Goal: Task Accomplishment & Management: Use online tool/utility

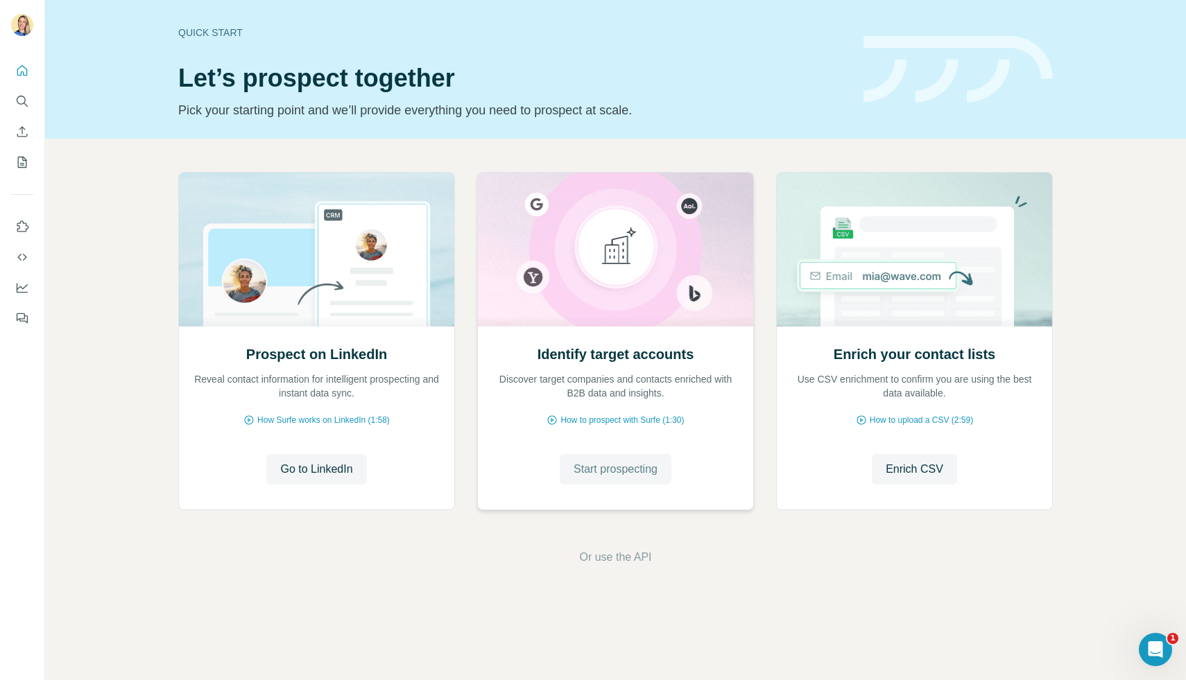
click at [604, 469] on span "Start prospecting" at bounding box center [616, 469] width 84 height 17
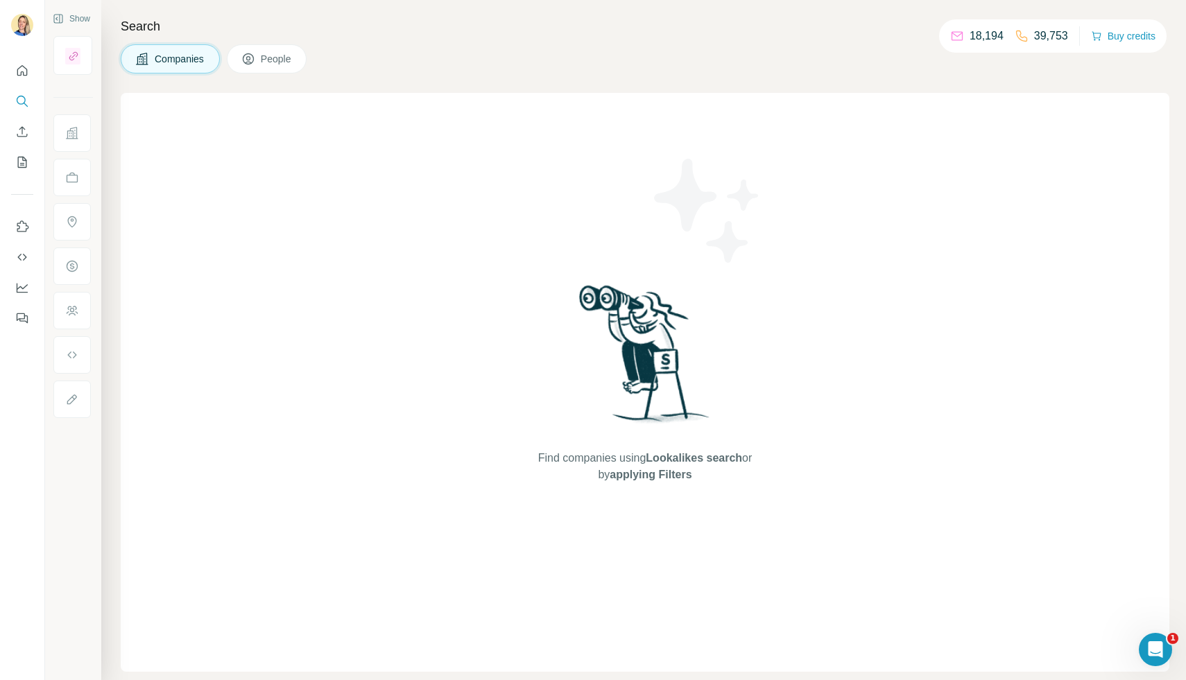
click at [69, 76] on div at bounding box center [73, 227] width 40 height 382
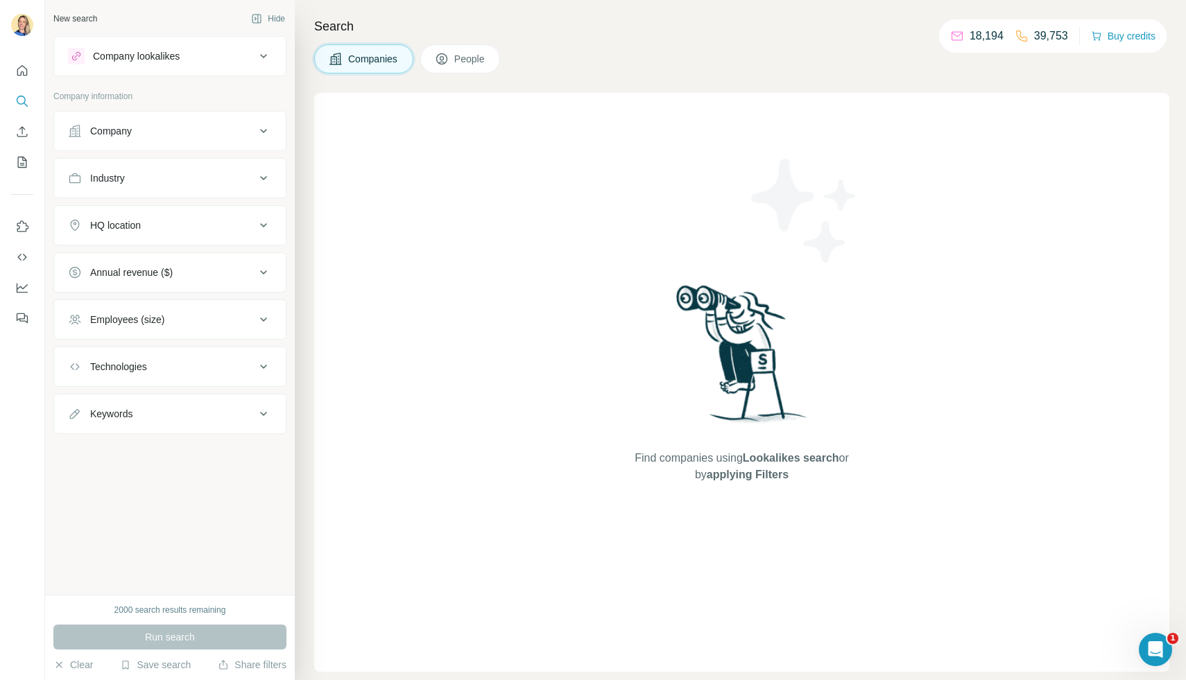
click at [171, 57] on div "Company lookalikes" at bounding box center [136, 56] width 87 height 14
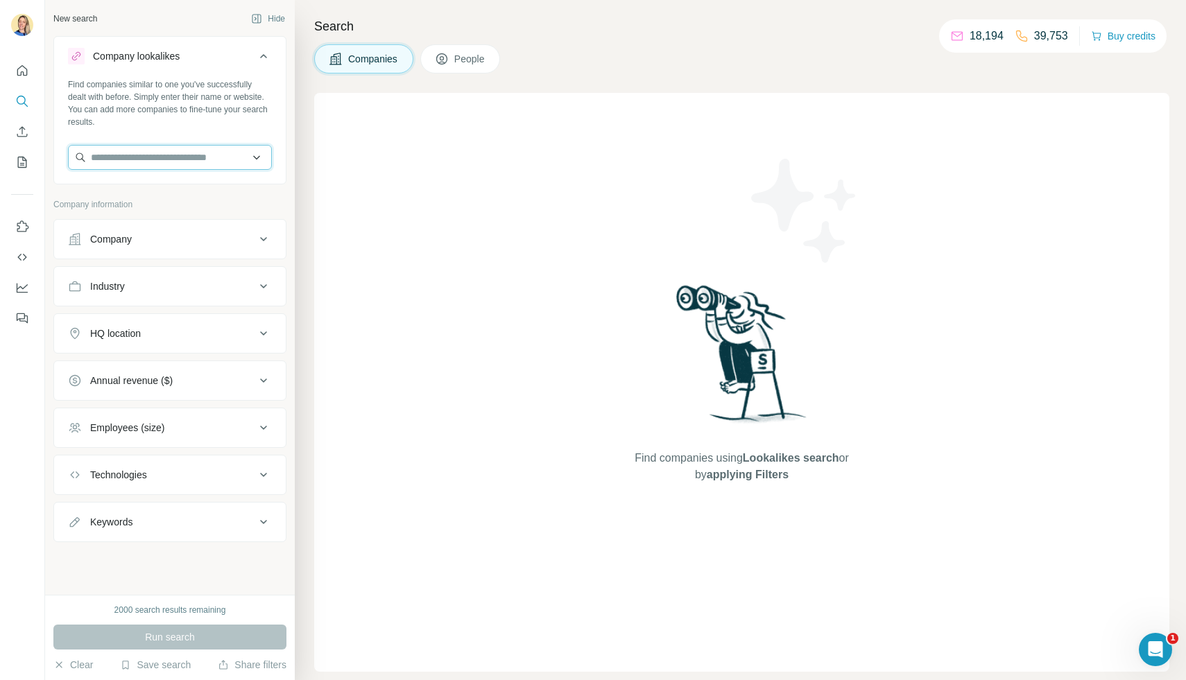
click at [117, 167] on input "text" at bounding box center [170, 157] width 204 height 25
click at [155, 160] on input "text" at bounding box center [170, 157] width 204 height 25
type input "*****"
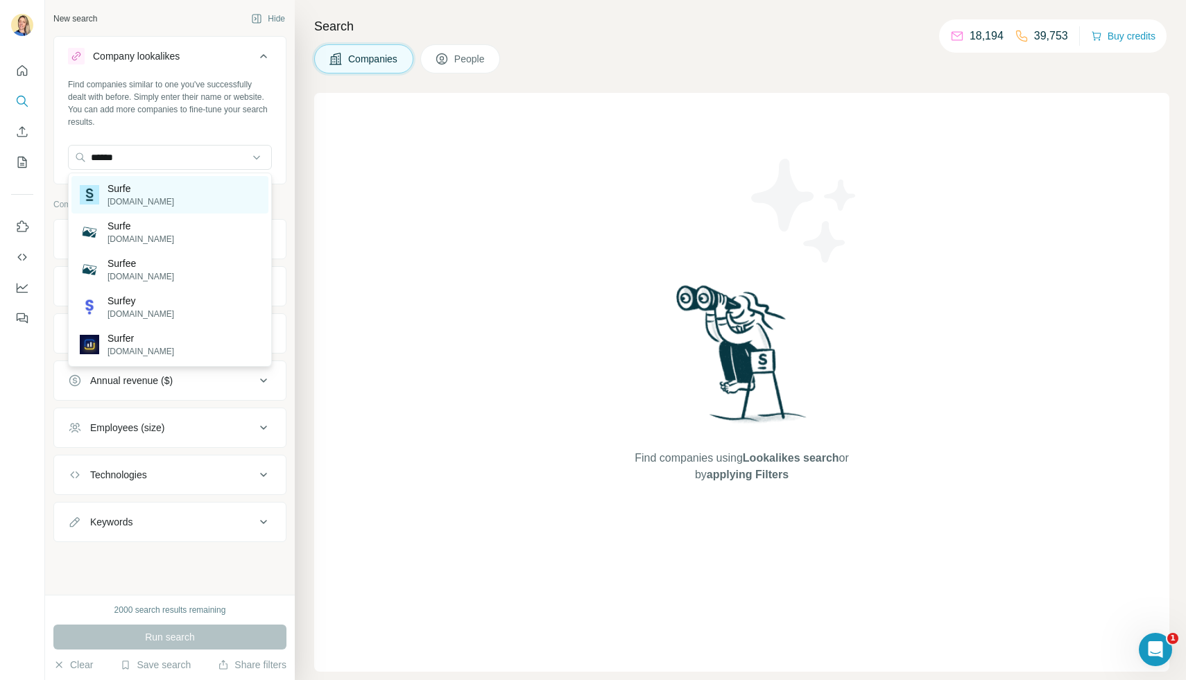
click at [128, 198] on p "[DOMAIN_NAME]" at bounding box center [141, 202] width 67 height 12
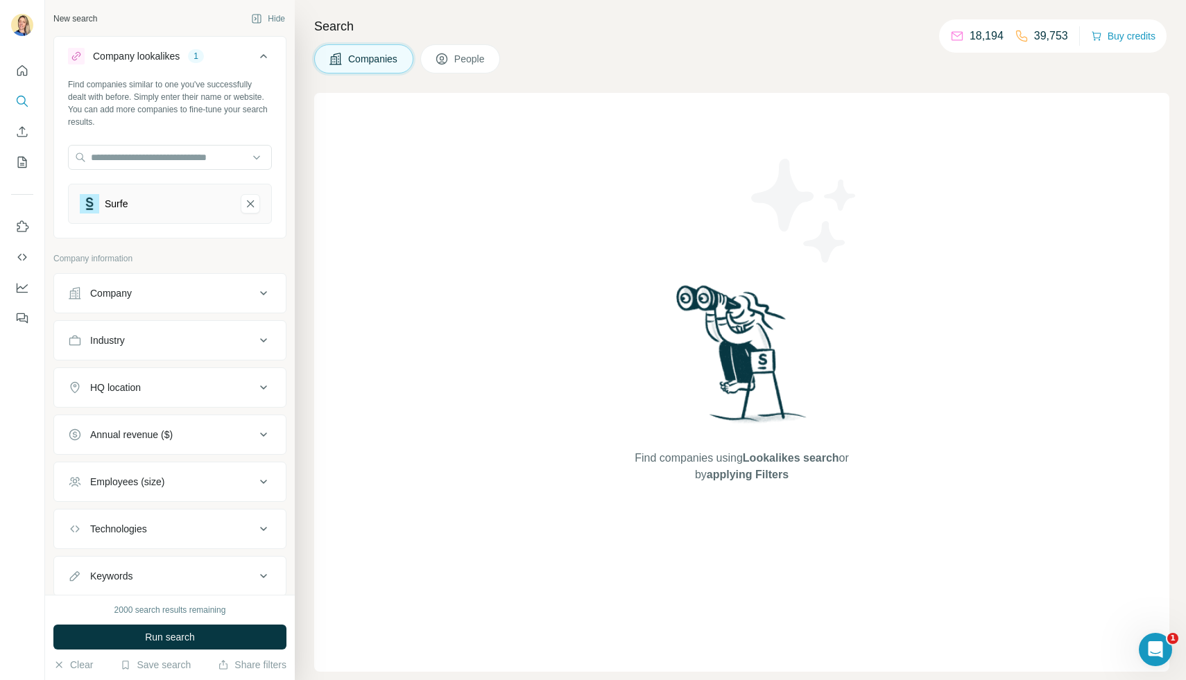
click at [131, 286] on button "Company" at bounding box center [170, 293] width 232 height 33
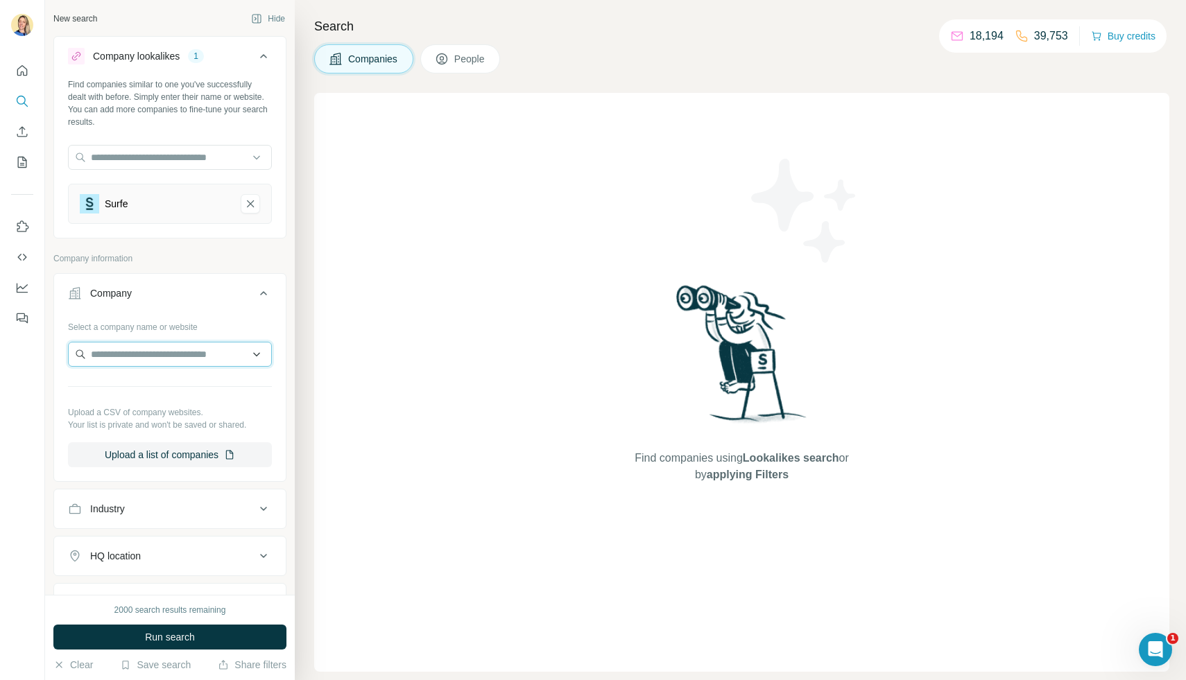
click at [96, 361] on input "text" at bounding box center [170, 354] width 204 height 25
click at [163, 293] on div "Company" at bounding box center [161, 293] width 187 height 14
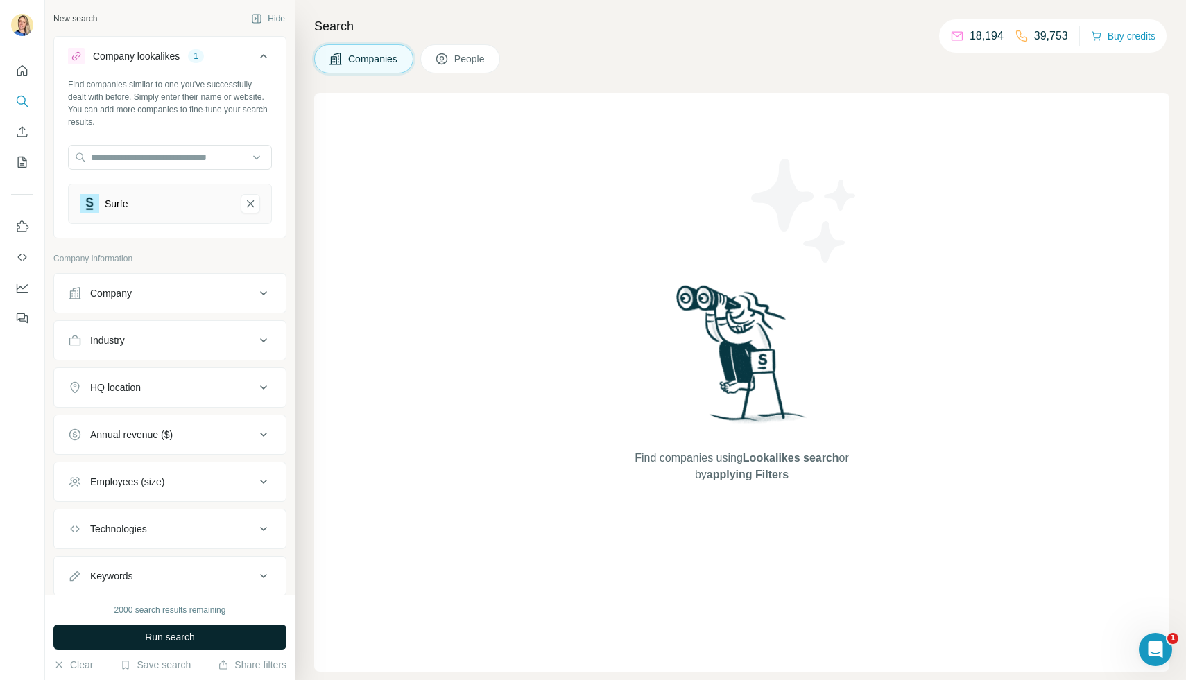
click at [162, 640] on span "Run search" at bounding box center [170, 638] width 50 height 14
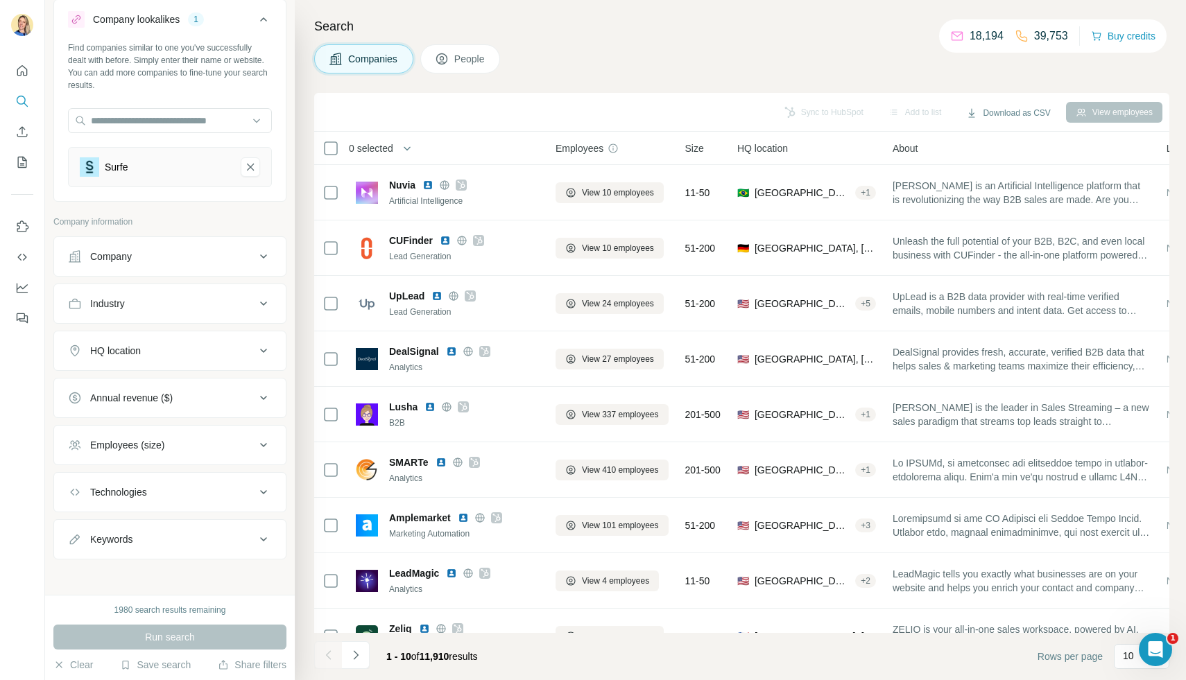
scroll to position [40, 0]
click at [459, 62] on span "People" at bounding box center [470, 59] width 32 height 14
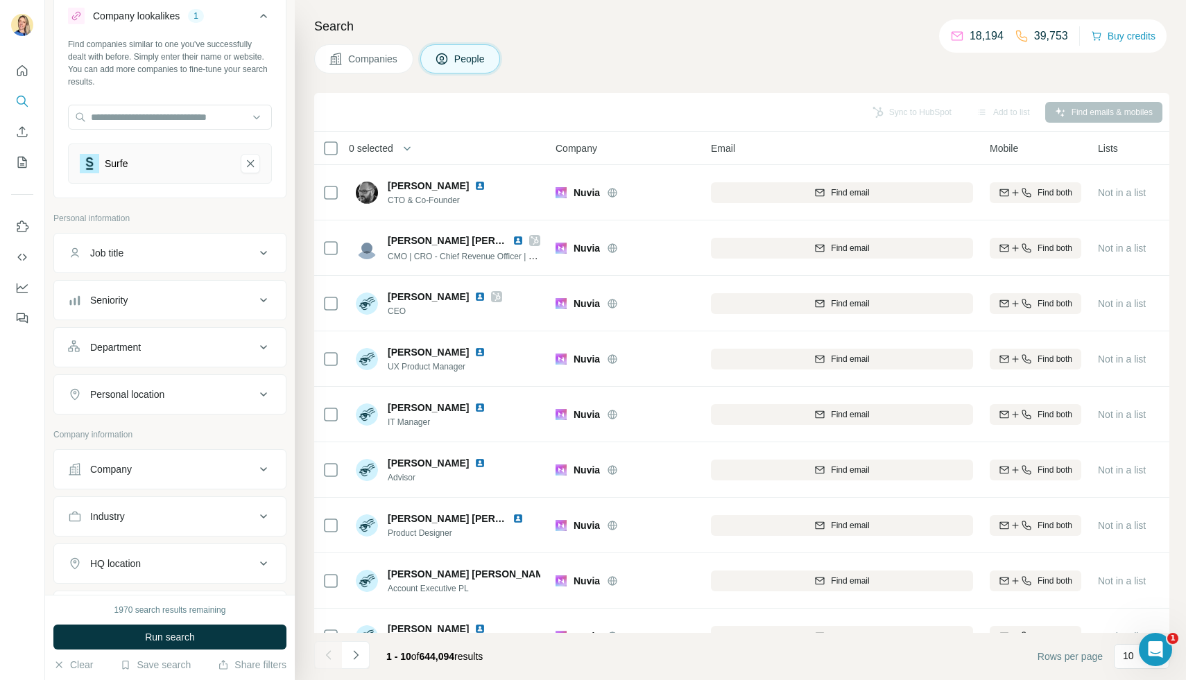
click at [178, 259] on div "Job title" at bounding box center [161, 253] width 187 height 14
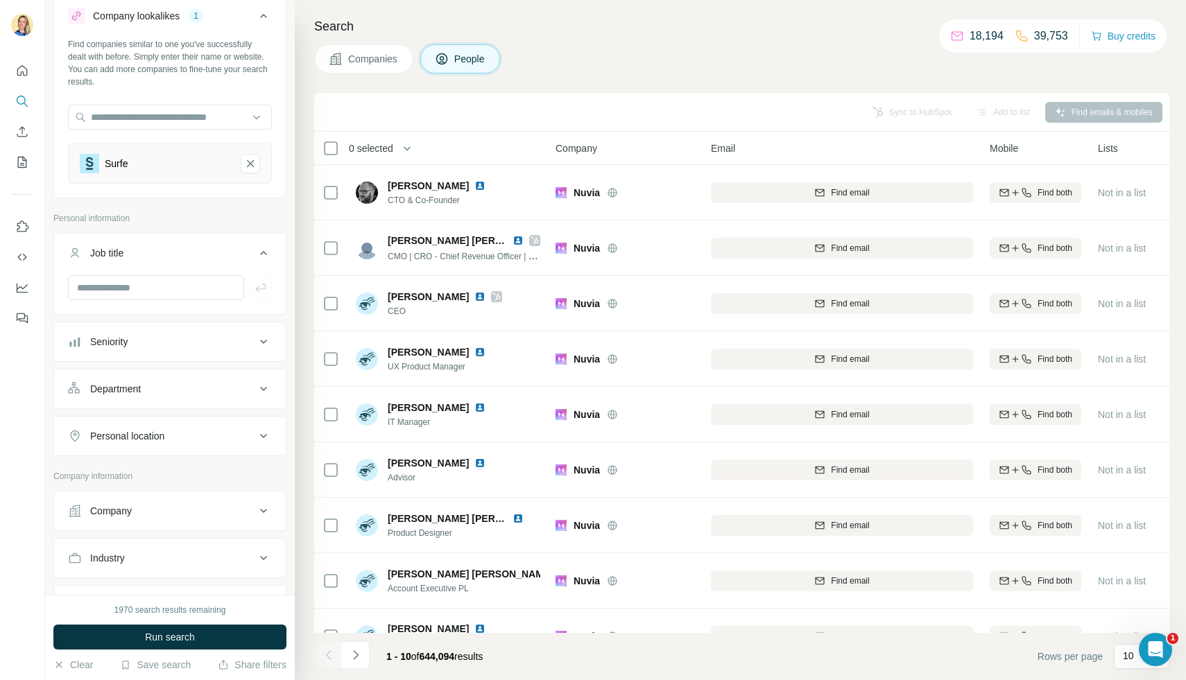
click at [133, 237] on button "Job title" at bounding box center [170, 256] width 232 height 39
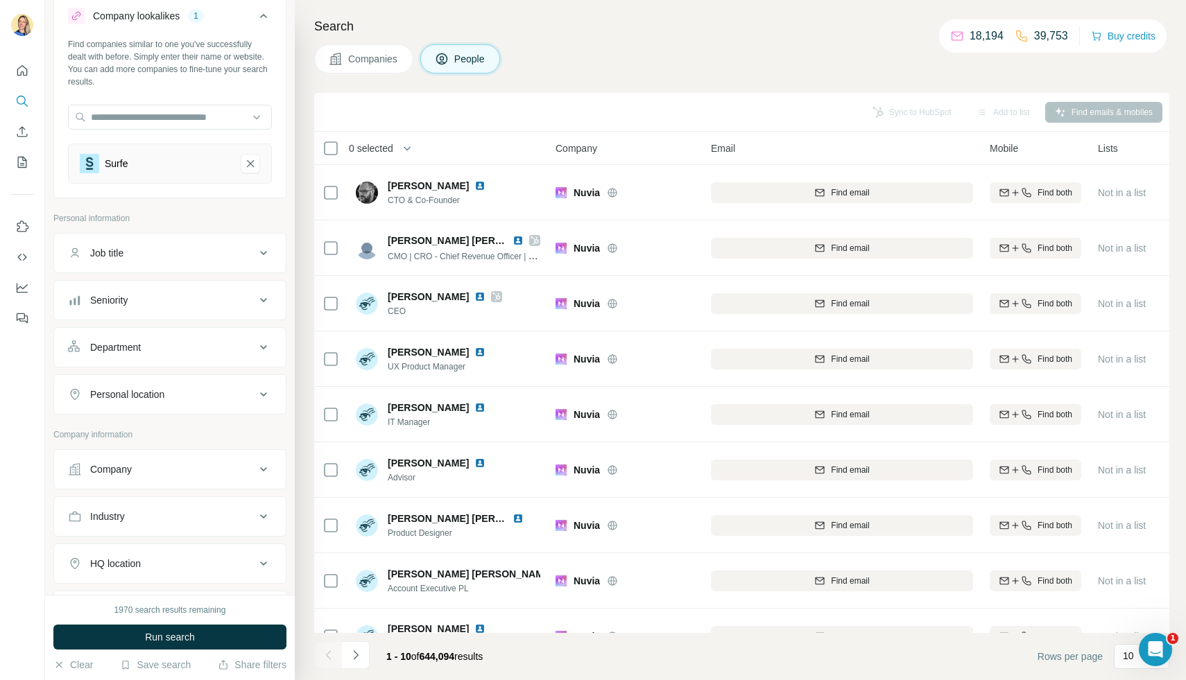
click at [139, 222] on p "Personal information" at bounding box center [169, 218] width 233 height 12
click at [161, 242] on button "Job title" at bounding box center [170, 253] width 232 height 33
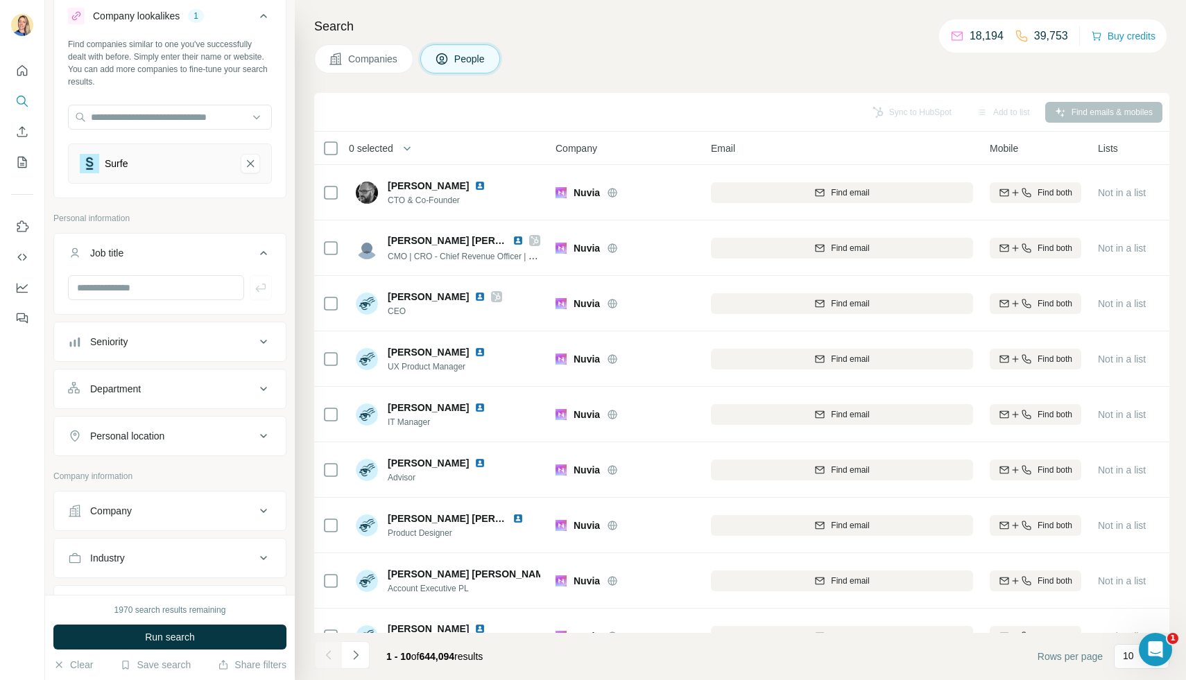
click at [142, 253] on div "Job title" at bounding box center [161, 253] width 187 height 14
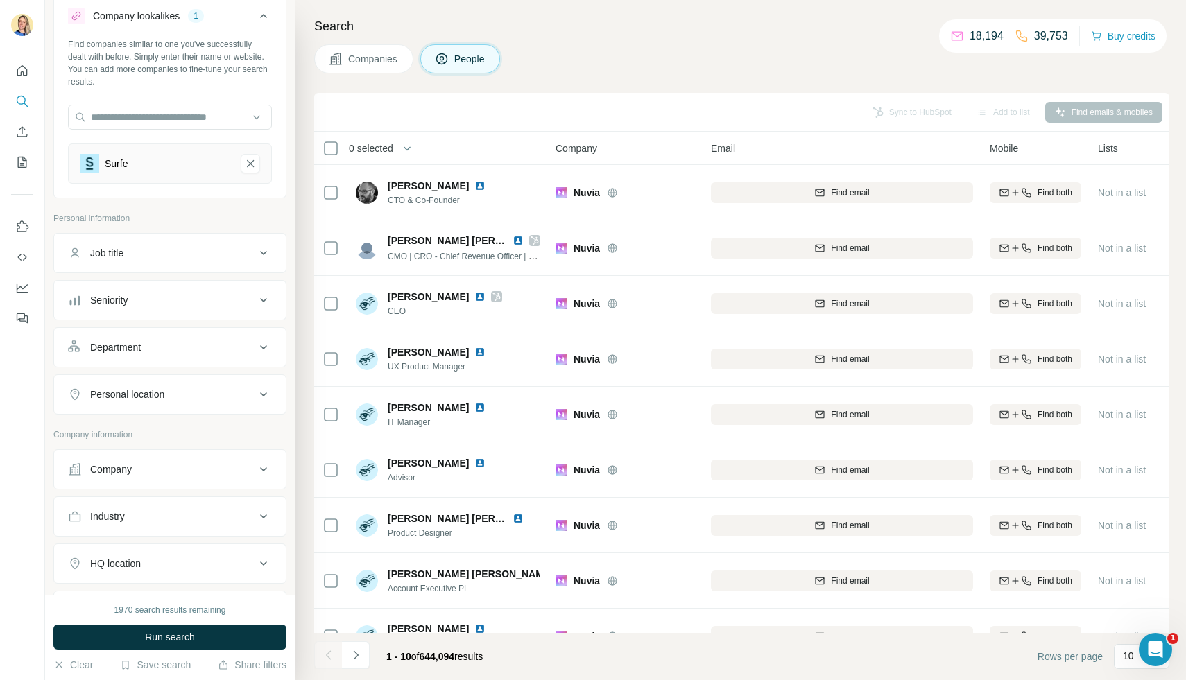
click at [114, 256] on div "Job title" at bounding box center [106, 253] width 33 height 14
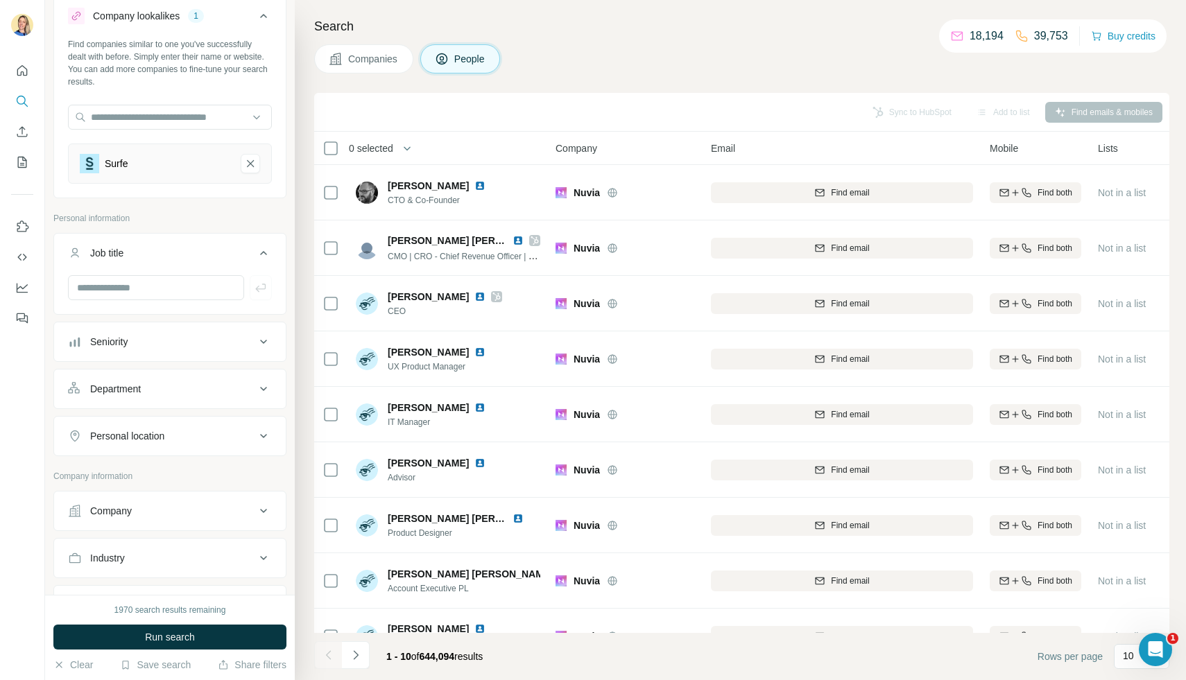
click at [289, 232] on div "New search Hide Company lookalikes 1 Find companies similar to one you've succe…" at bounding box center [170, 297] width 250 height 595
click at [130, 281] on input "text" at bounding box center [156, 287] width 176 height 25
type input "********"
click at [147, 636] on span "Run search" at bounding box center [170, 638] width 50 height 14
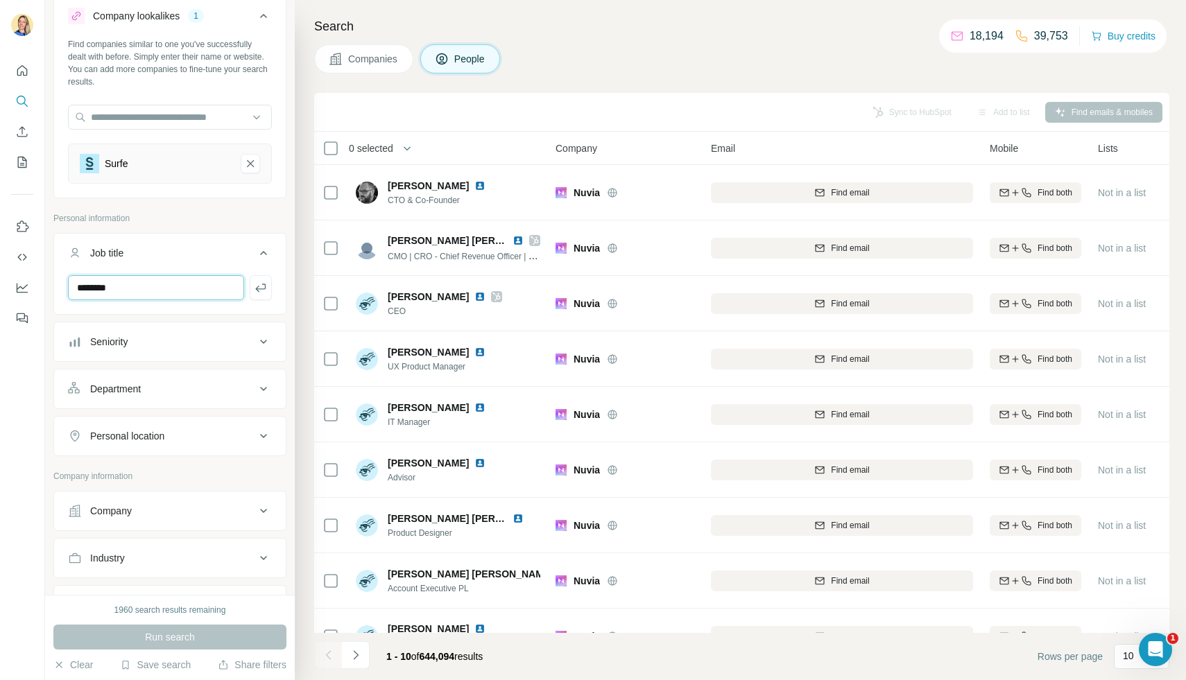
drag, startPoint x: 129, startPoint y: 284, endPoint x: 55, endPoint y: 284, distance: 73.5
click at [55, 284] on div "********" at bounding box center [170, 293] width 232 height 36
click at [365, 62] on span "Companies" at bounding box center [373, 59] width 51 height 14
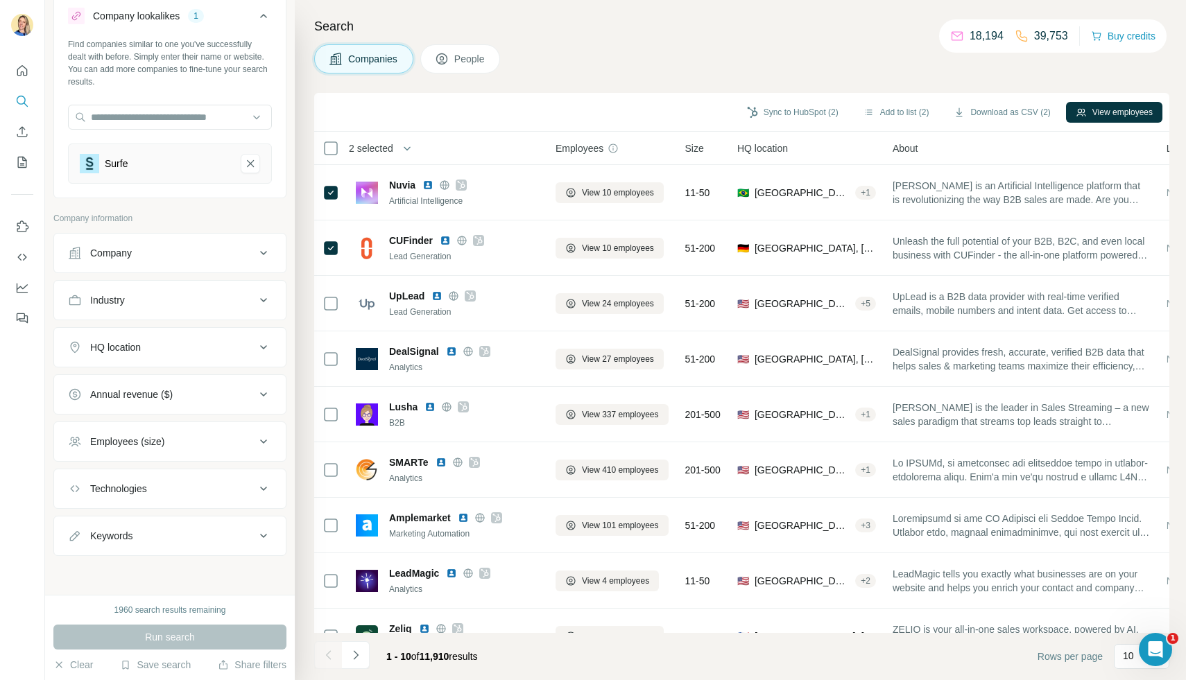
click at [476, 47] on button "People" at bounding box center [460, 58] width 80 height 29
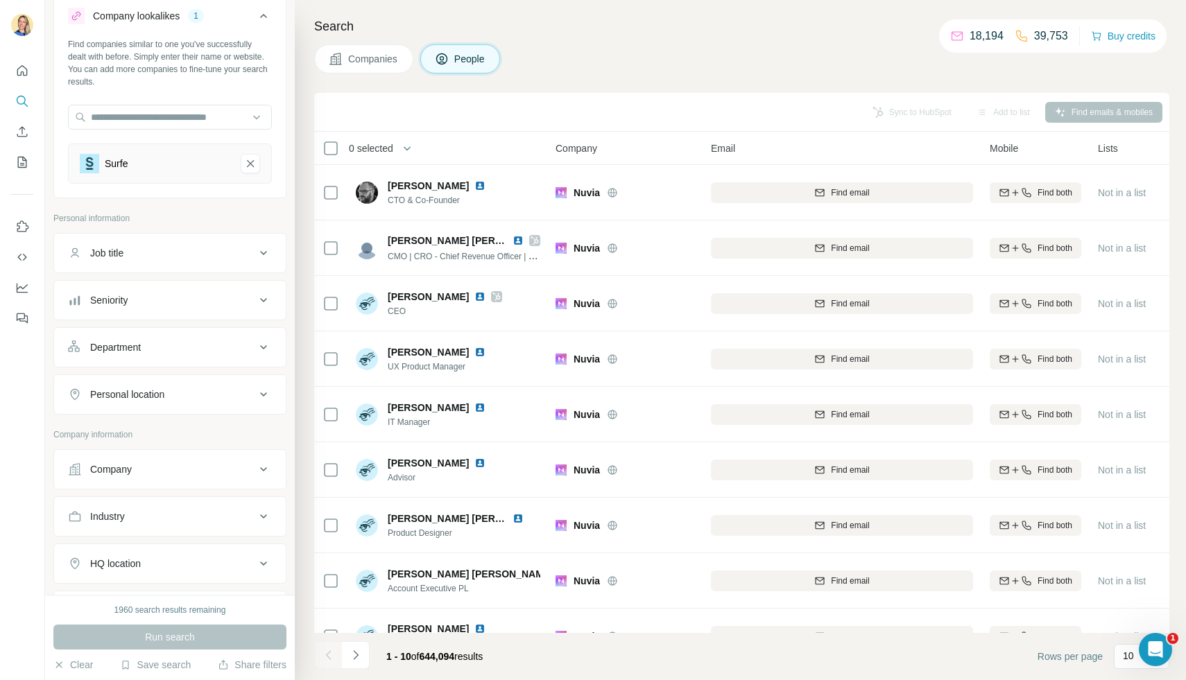
click at [159, 263] on button "Job title" at bounding box center [170, 253] width 232 height 33
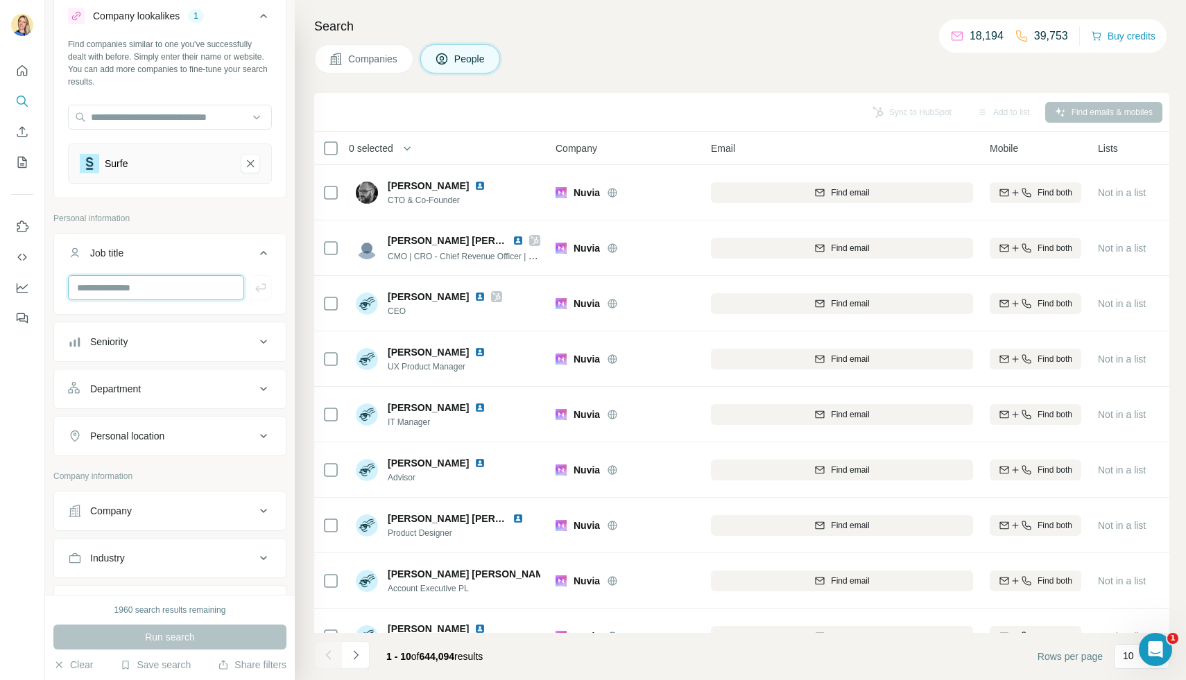
click at [142, 293] on input "text" at bounding box center [156, 287] width 176 height 25
type input "********"
click at [97, 639] on div "Run search" at bounding box center [169, 637] width 233 height 25
click at [264, 291] on icon "button" at bounding box center [261, 288] width 14 height 14
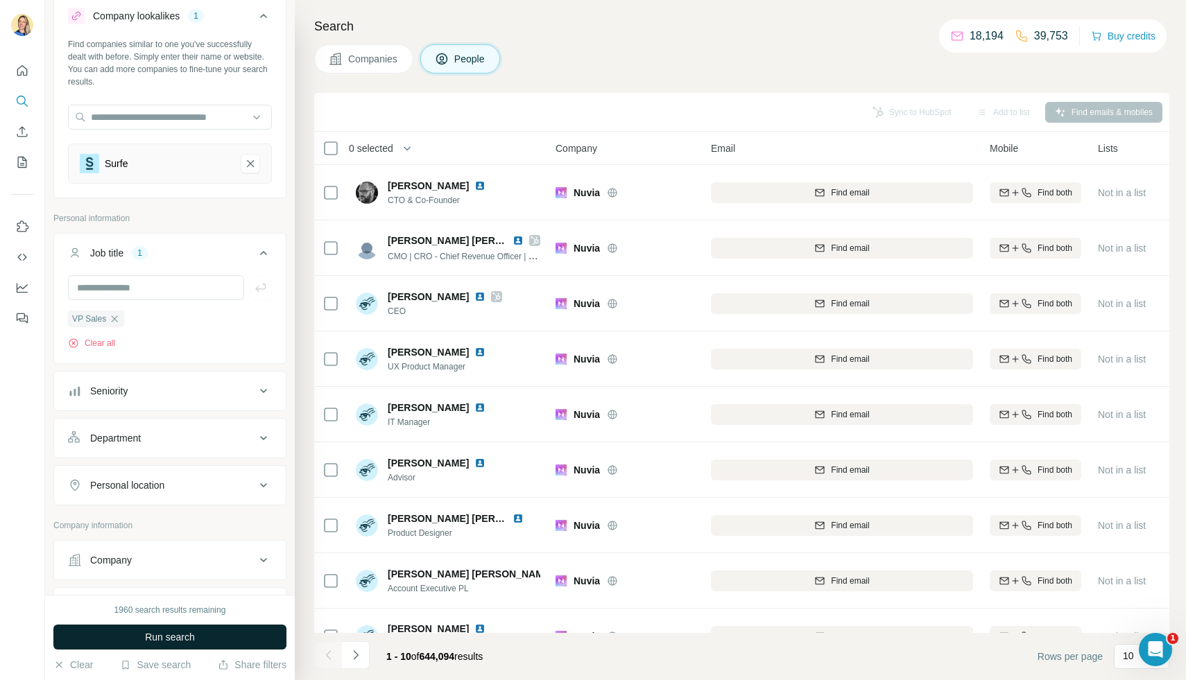
click at [148, 635] on span "Run search" at bounding box center [170, 638] width 50 height 14
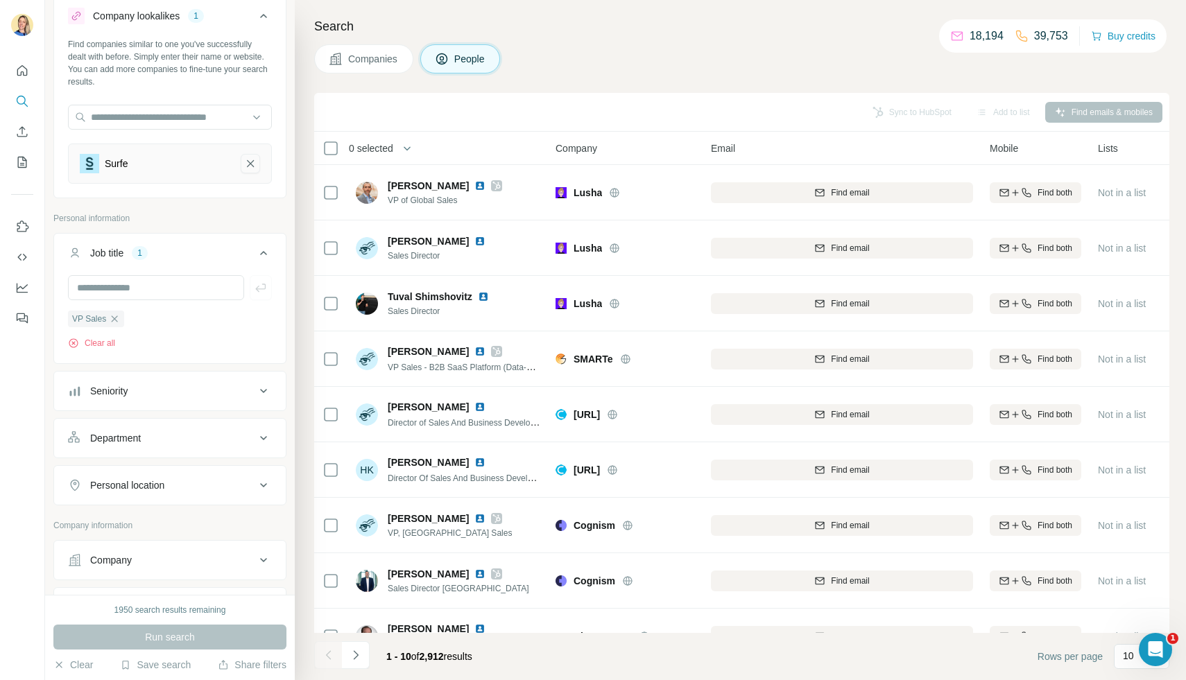
click at [252, 167] on icon "Surfe-remove-button" at bounding box center [250, 164] width 12 height 14
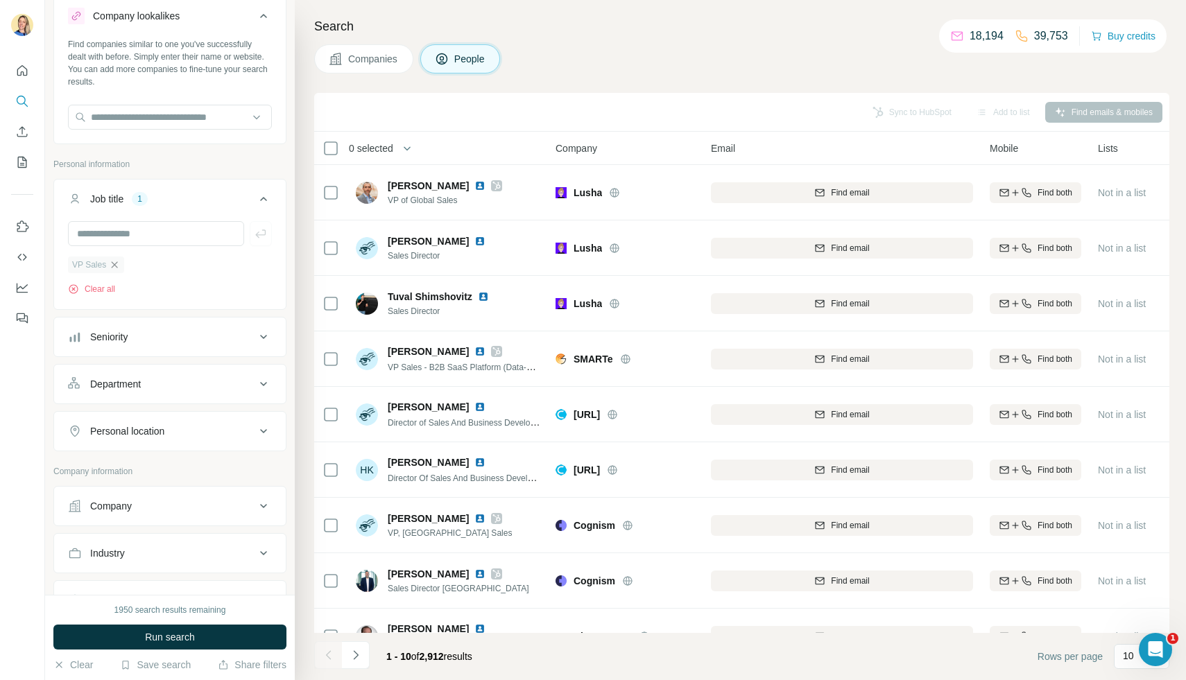
click at [117, 259] on div "VP Sales" at bounding box center [96, 265] width 56 height 17
click at [161, 140] on div "Find companies similar to one you've successfully dealt with before. Simply ent…" at bounding box center [170, 89] width 232 height 103
click at [152, 123] on input "text" at bounding box center [170, 117] width 204 height 25
click at [112, 264] on icon "button" at bounding box center [114, 264] width 11 height 11
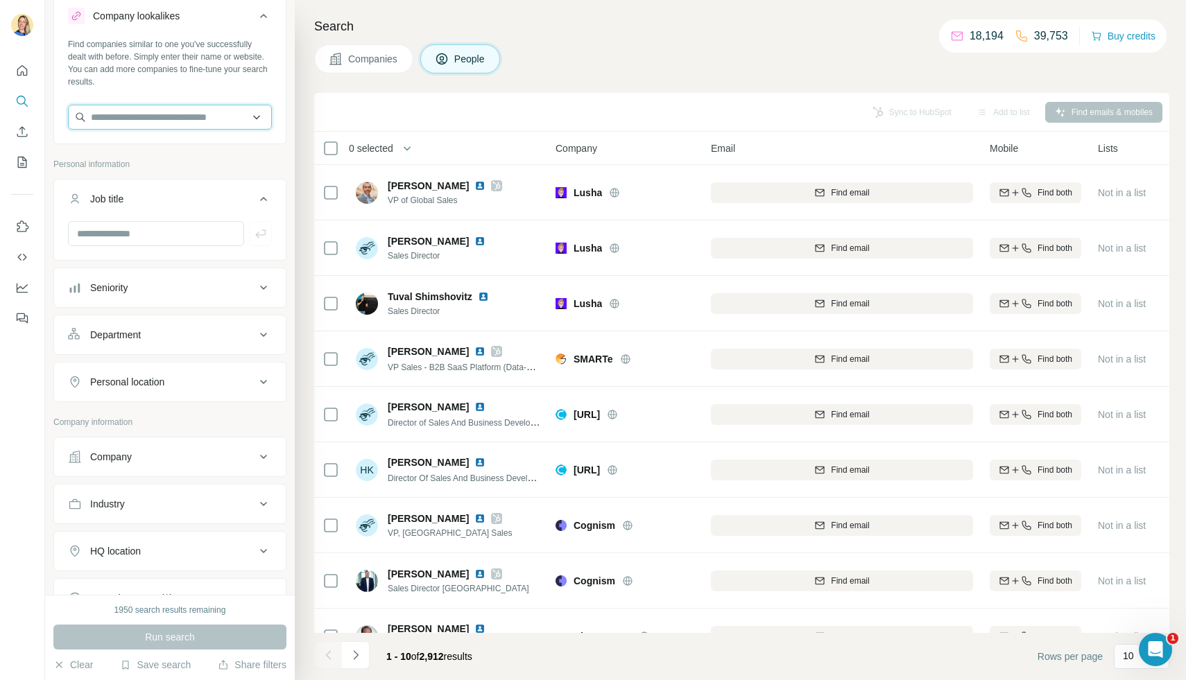
click at [113, 119] on input "text" at bounding box center [170, 117] width 204 height 25
click at [131, 121] on input "text" at bounding box center [170, 117] width 204 height 25
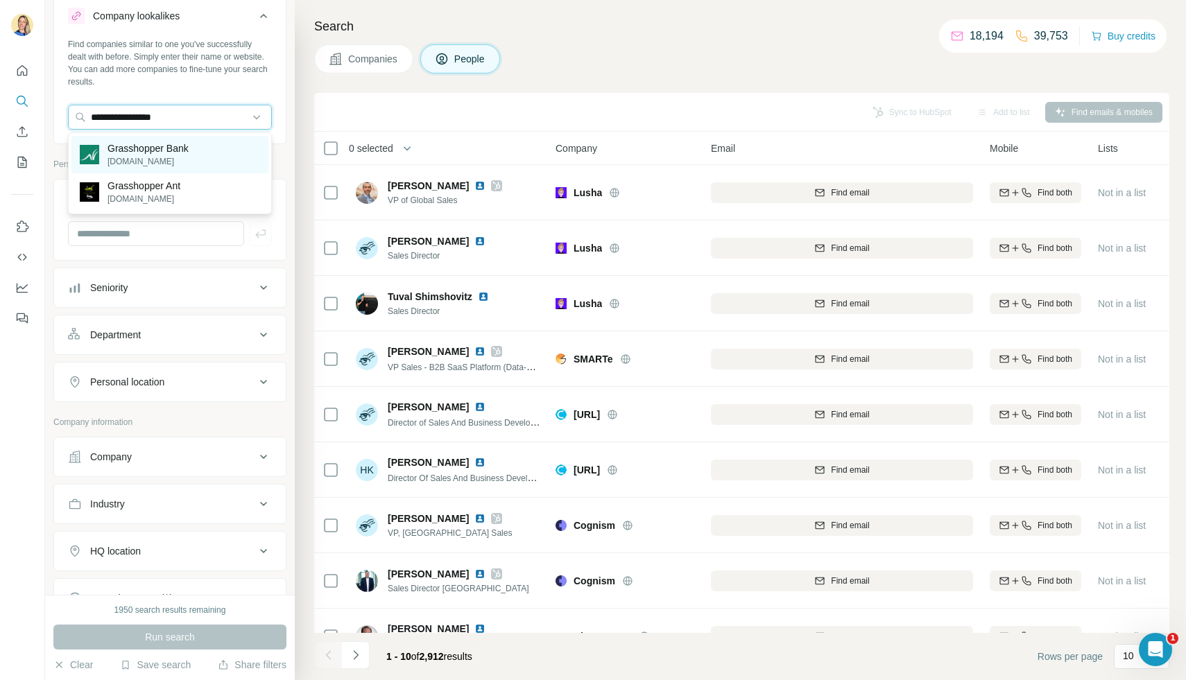
type input "**********"
click at [143, 157] on p "[DOMAIN_NAME]" at bounding box center [148, 161] width 81 height 12
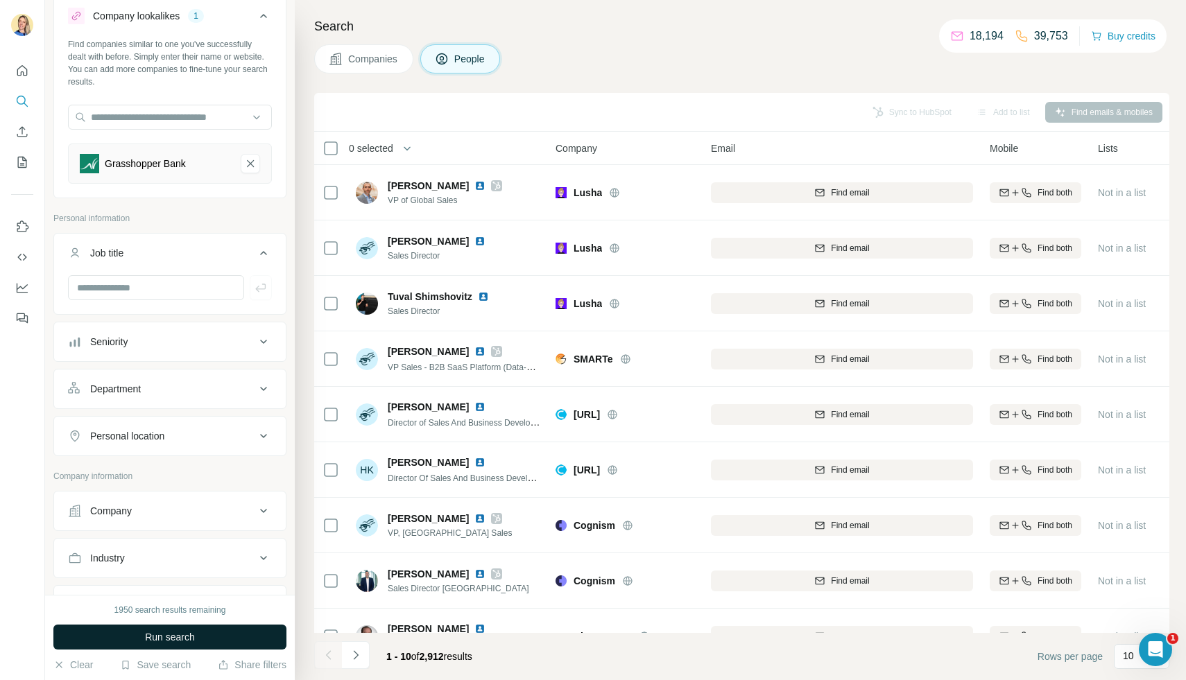
click at [132, 634] on button "Run search" at bounding box center [169, 637] width 233 height 25
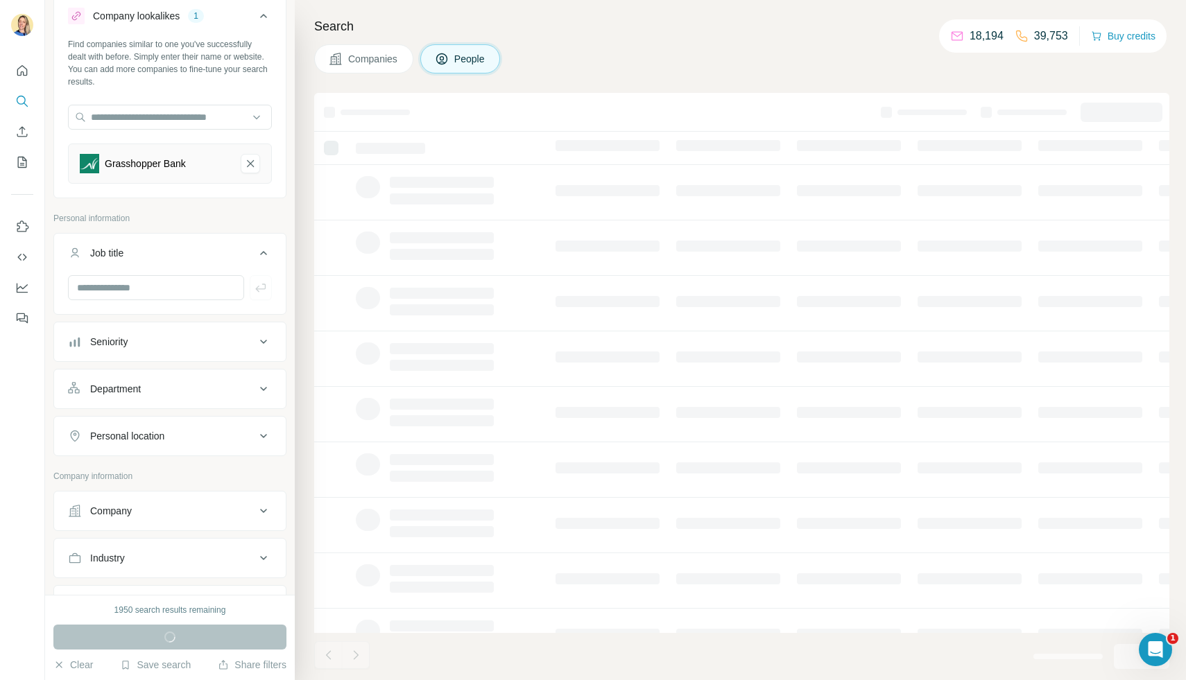
click at [390, 49] on button "Companies" at bounding box center [363, 58] width 99 height 29
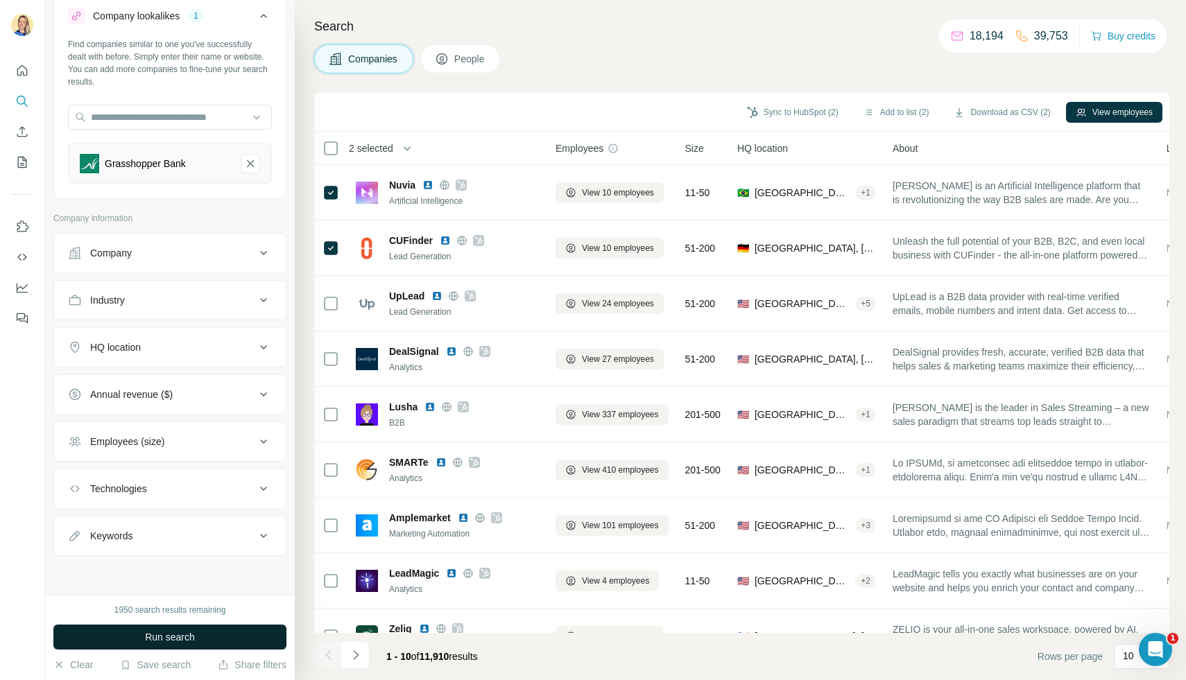
click at [141, 645] on button "Run search" at bounding box center [169, 637] width 233 height 25
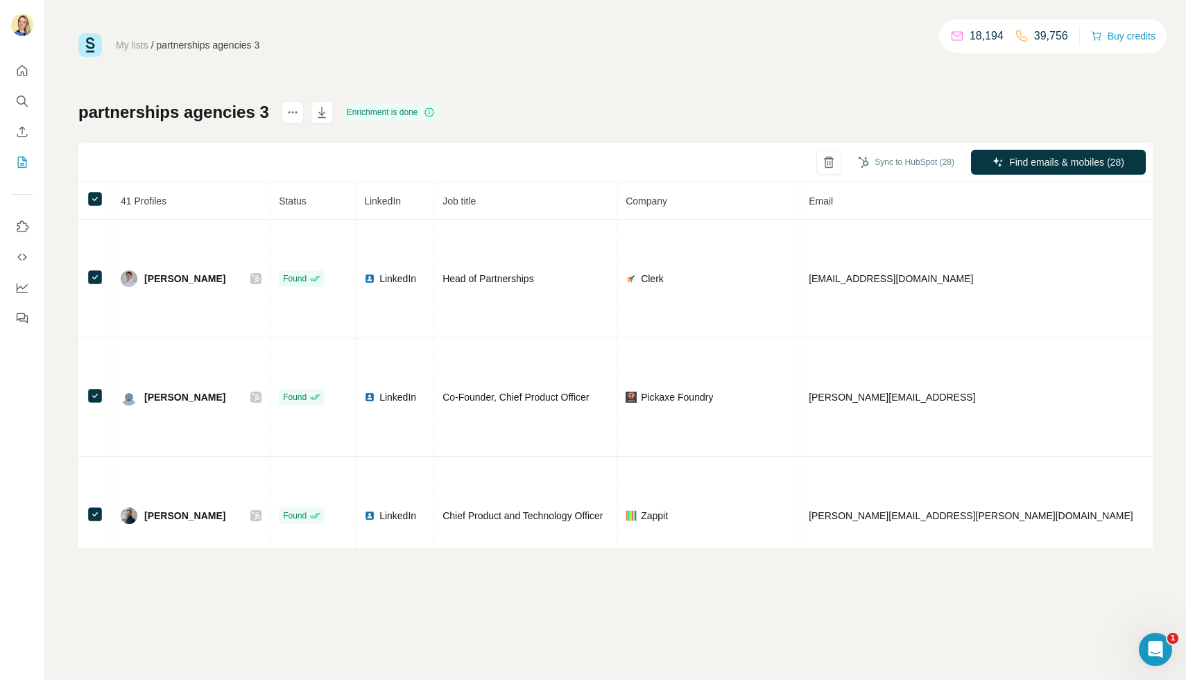
scroll to position [89, 0]
